Goal: Download file/media

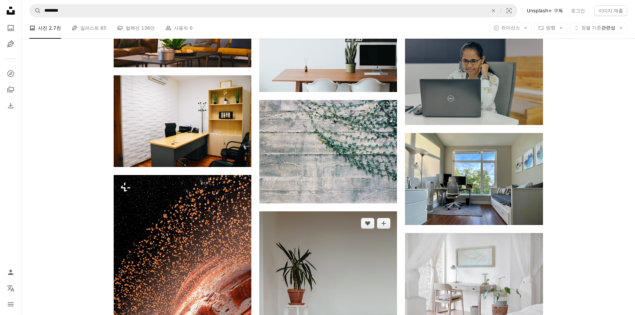
scroll to position [5466, 0]
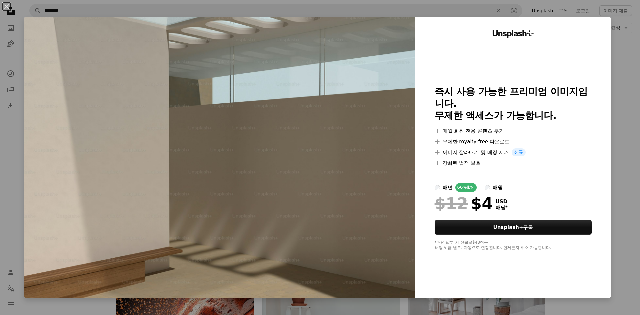
click at [616, 141] on div "An X shape Unsplash+ 즉시 사용 가능한 프리미엄 이미지입니다. 무제한 액세스가 가능합니다. A plus sign 매월 회원 전…" at bounding box center [320, 157] width 640 height 315
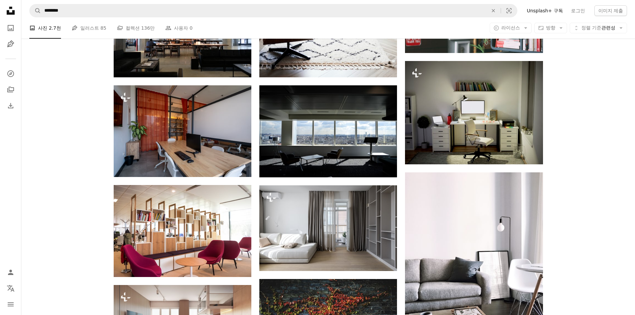
scroll to position [6899, 0]
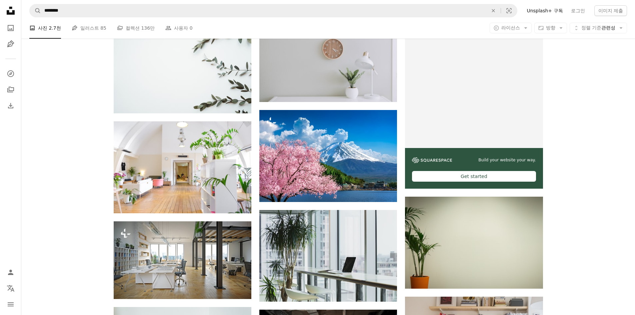
scroll to position [0, 0]
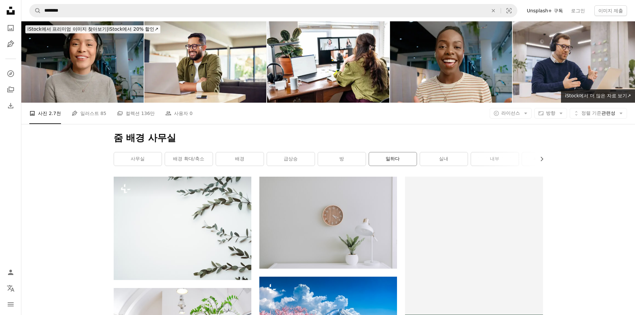
click at [399, 152] on link "일하다" at bounding box center [393, 158] width 48 height 13
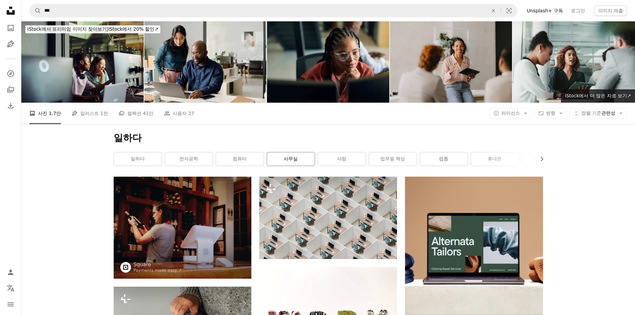
click at [284, 152] on link "사무실" at bounding box center [291, 158] width 48 height 13
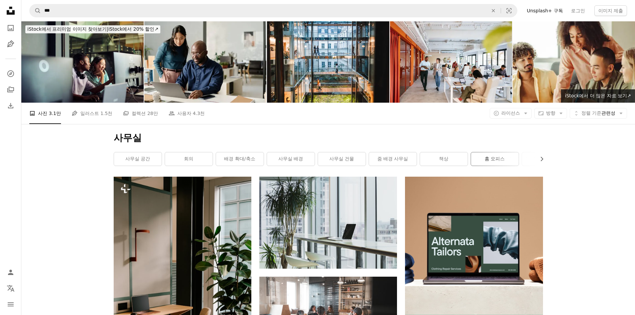
click at [499, 152] on link "홈 오피스" at bounding box center [495, 158] width 48 height 13
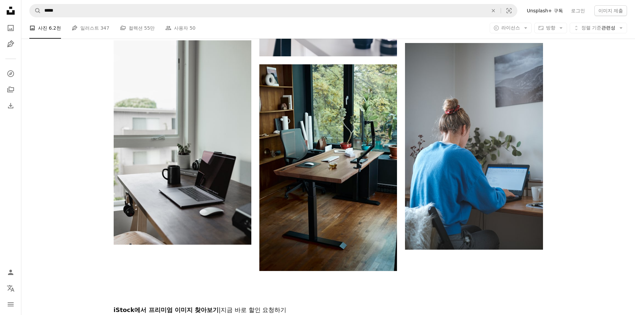
scroll to position [933, 0]
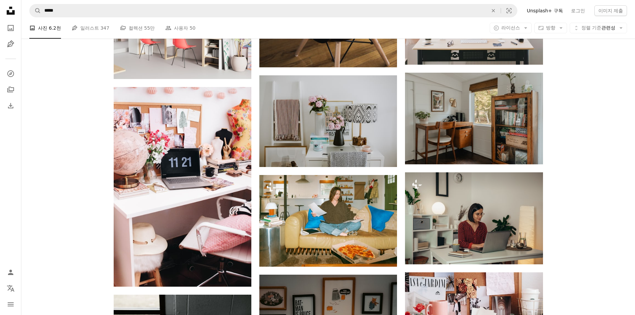
scroll to position [2100, 0]
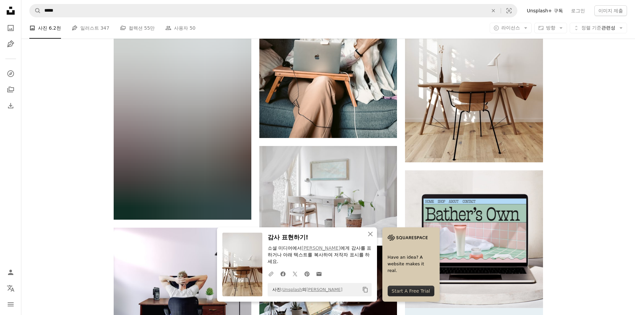
scroll to position [2533, 0]
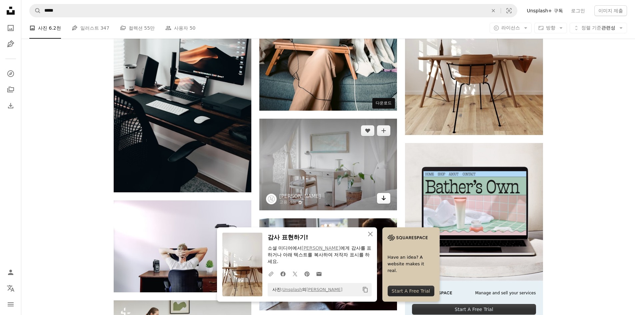
click at [383, 193] on link "Arrow pointing down" at bounding box center [383, 198] width 13 height 11
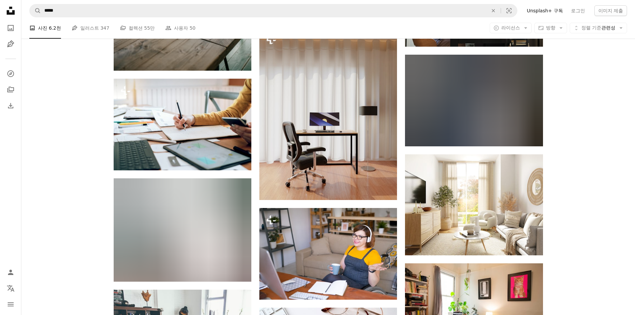
scroll to position [5299, 0]
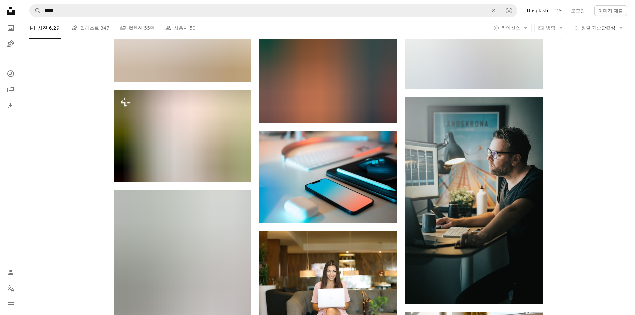
scroll to position [10099, 0]
